Goal: Task Accomplishment & Management: Manage account settings

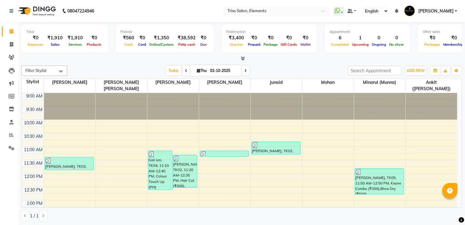
click at [254, 12] on input "text" at bounding box center [270, 12] width 89 height 6
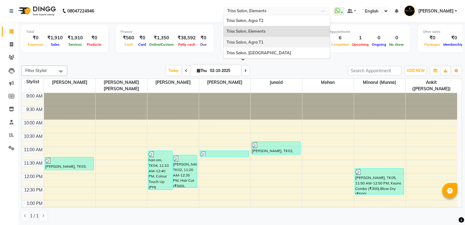
click at [260, 45] on div "Triss Salon, Agra T1" at bounding box center [276, 42] width 106 height 11
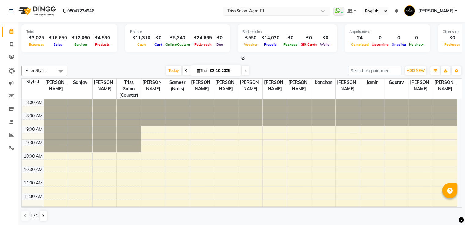
click at [255, 15] on ng-select "Select Location × Triss Salon, Agra T1" at bounding box center [276, 11] width 107 height 8
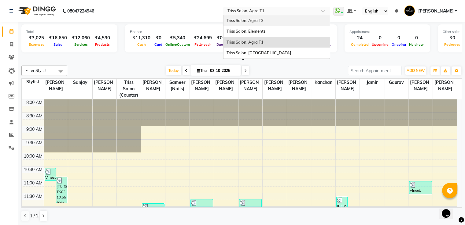
click at [253, 23] on div "Triss Salon, Agra T2" at bounding box center [276, 20] width 106 height 11
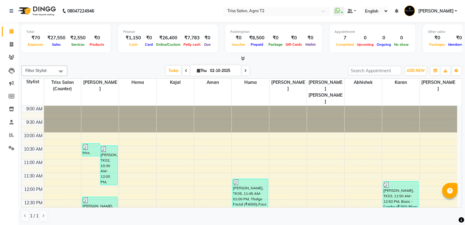
click at [258, 10] on input "text" at bounding box center [270, 12] width 89 height 6
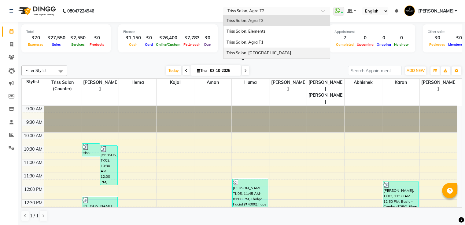
click at [259, 55] on span "Triss Salon, [GEOGRAPHIC_DATA]" at bounding box center [258, 52] width 64 height 5
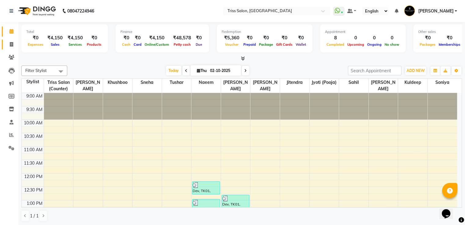
click at [4, 46] on link "Invoice" at bounding box center [9, 45] width 15 height 10
select select "service"
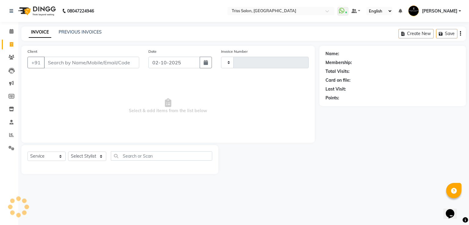
click at [70, 35] on div "PREVIOUS INVOICES" at bounding box center [80, 32] width 43 height 6
type input "1938"
select select "4304"
click at [70, 34] on link "PREVIOUS INVOICES" at bounding box center [80, 31] width 43 height 5
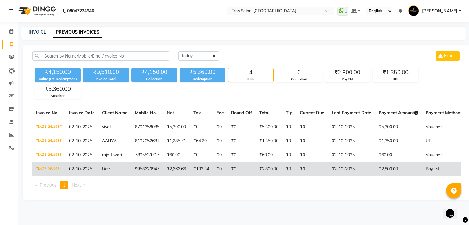
click at [60, 165] on td "TM/25-26/1934" at bounding box center [48, 170] width 33 height 14
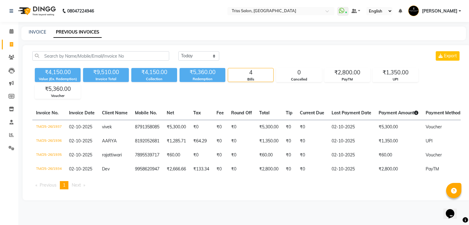
click at [46, 11] on img at bounding box center [37, 10] width 42 height 17
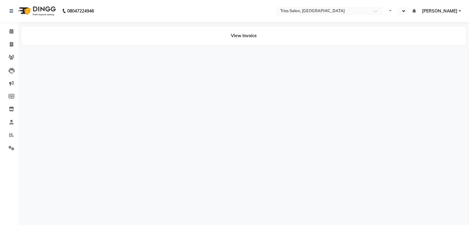
select select "en"
